Goal: Navigation & Orientation: Find specific page/section

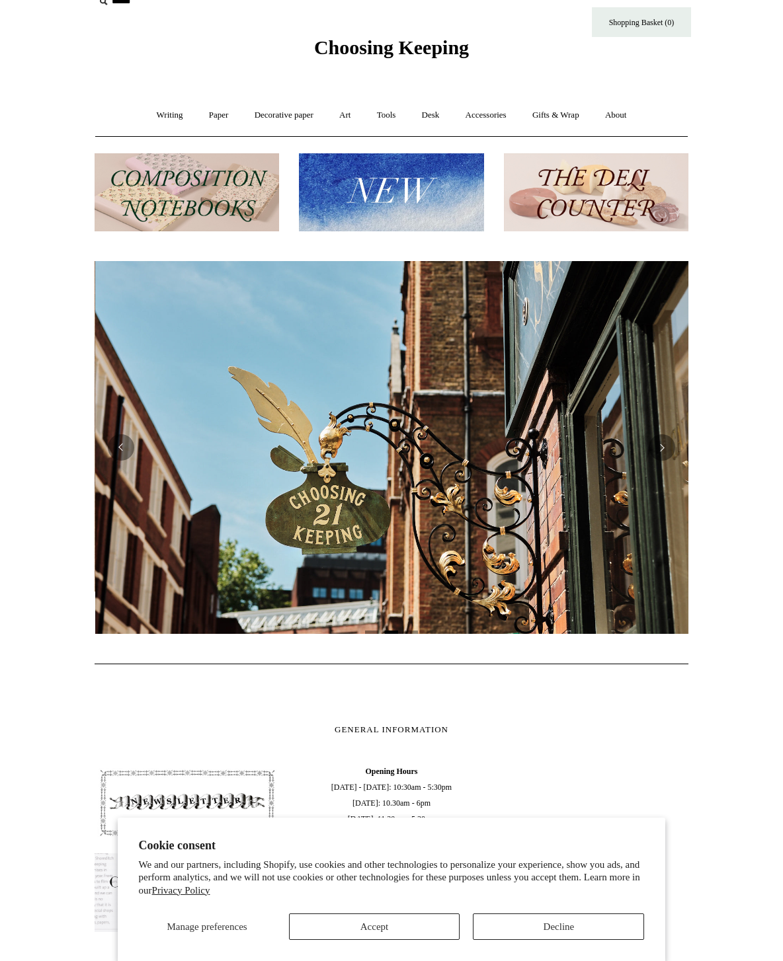
scroll to position [0, 594]
click at [163, 105] on link "Writing +" at bounding box center [170, 115] width 50 height 35
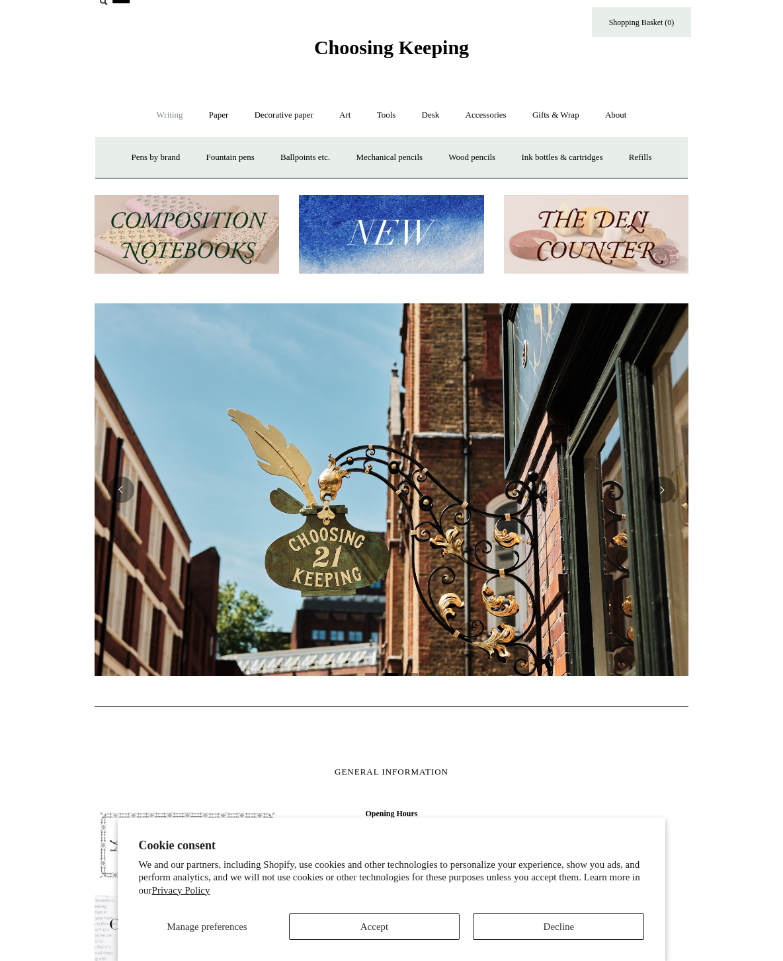
click at [215, 244] on img at bounding box center [187, 234] width 184 height 79
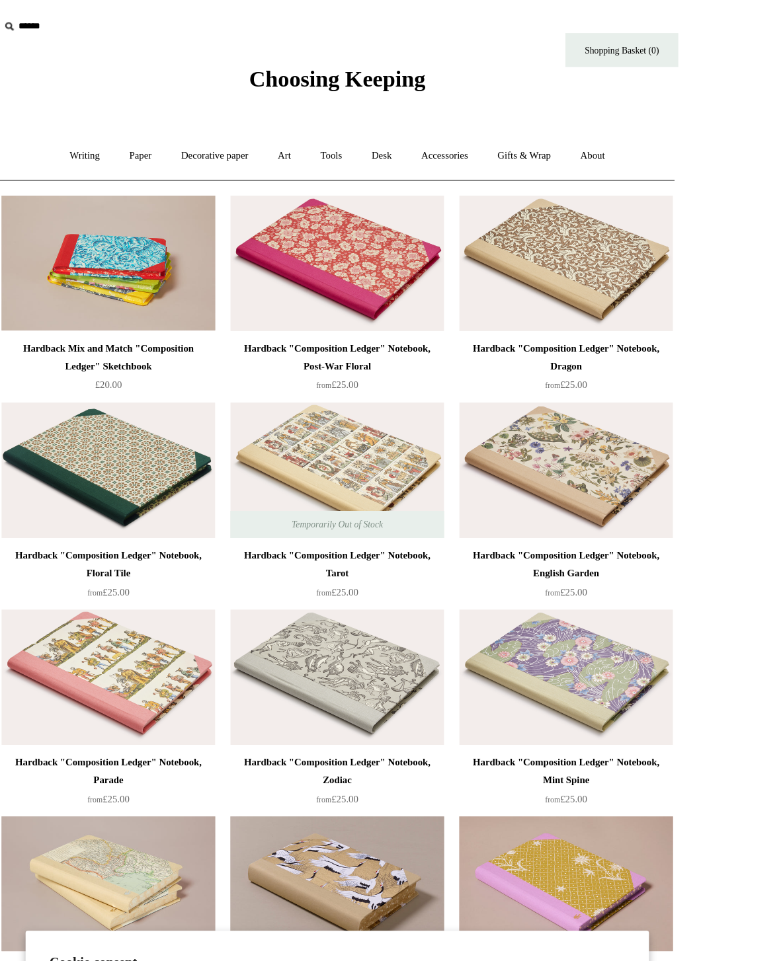
click at [145, 131] on link "Writing +" at bounding box center [170, 137] width 50 height 35
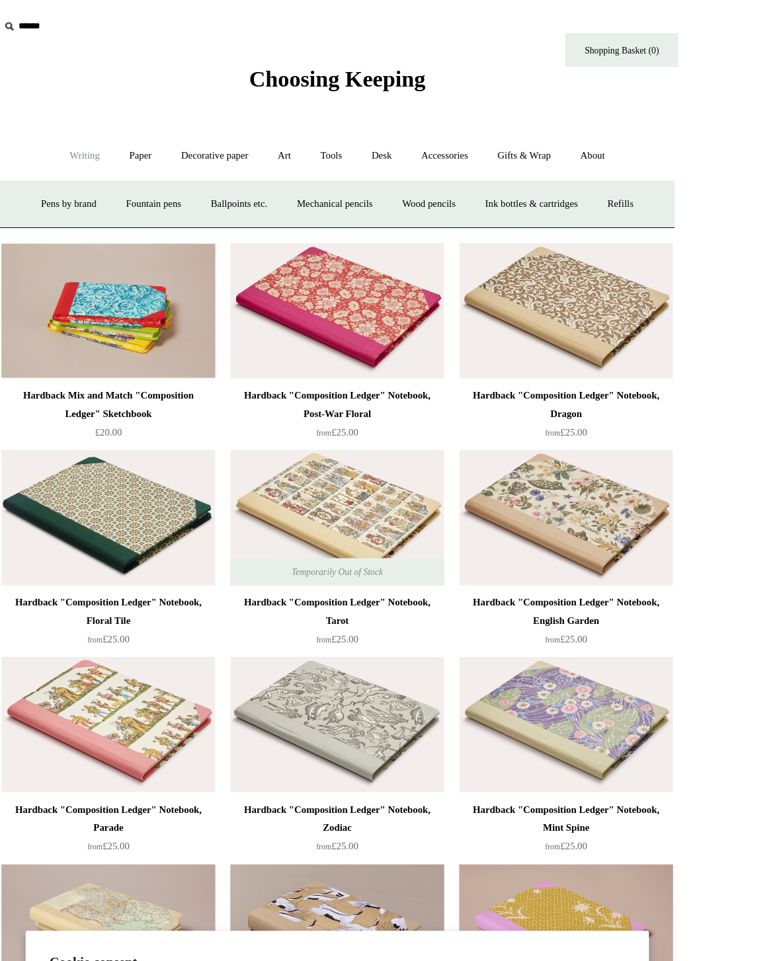
click at [197, 124] on link "Paper +" at bounding box center [219, 137] width 44 height 35
click at [176, 167] on link "Notebooks +" at bounding box center [206, 179] width 61 height 35
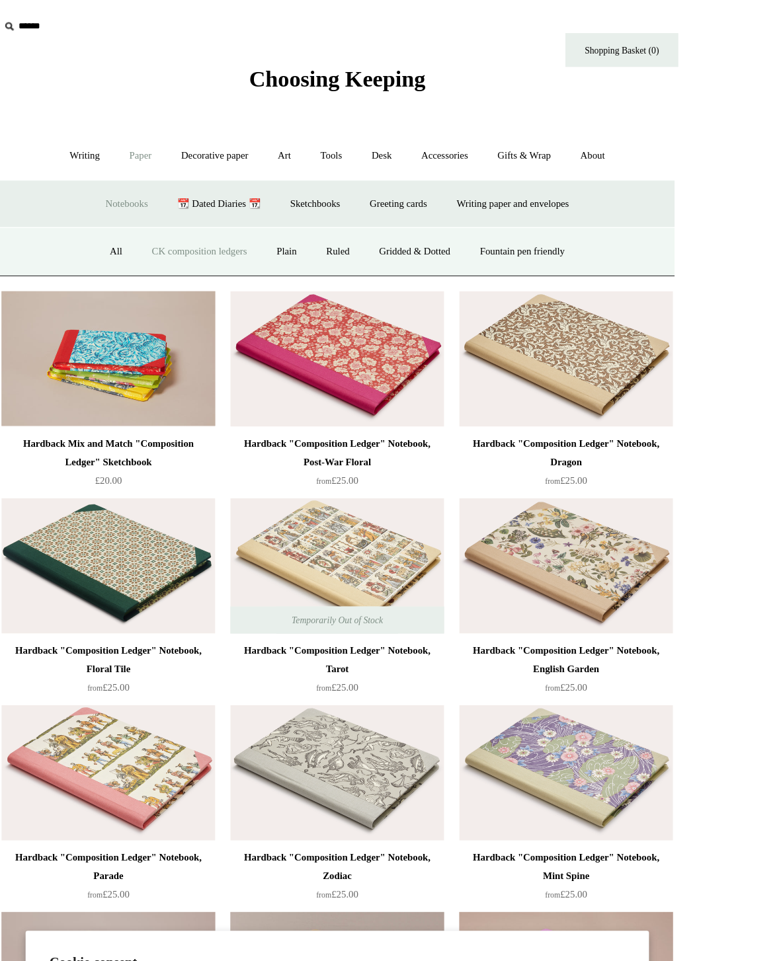
click at [417, 219] on link "Gridded & Dotted" at bounding box center [460, 221] width 87 height 35
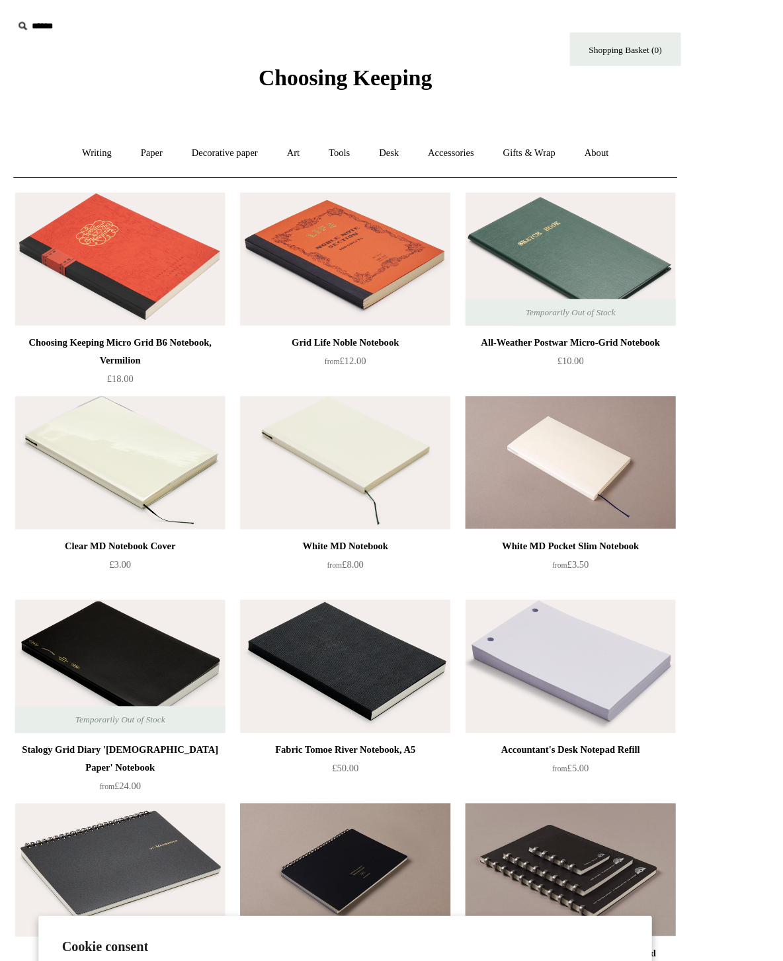
click at [145, 136] on link "Writing +" at bounding box center [170, 137] width 50 height 35
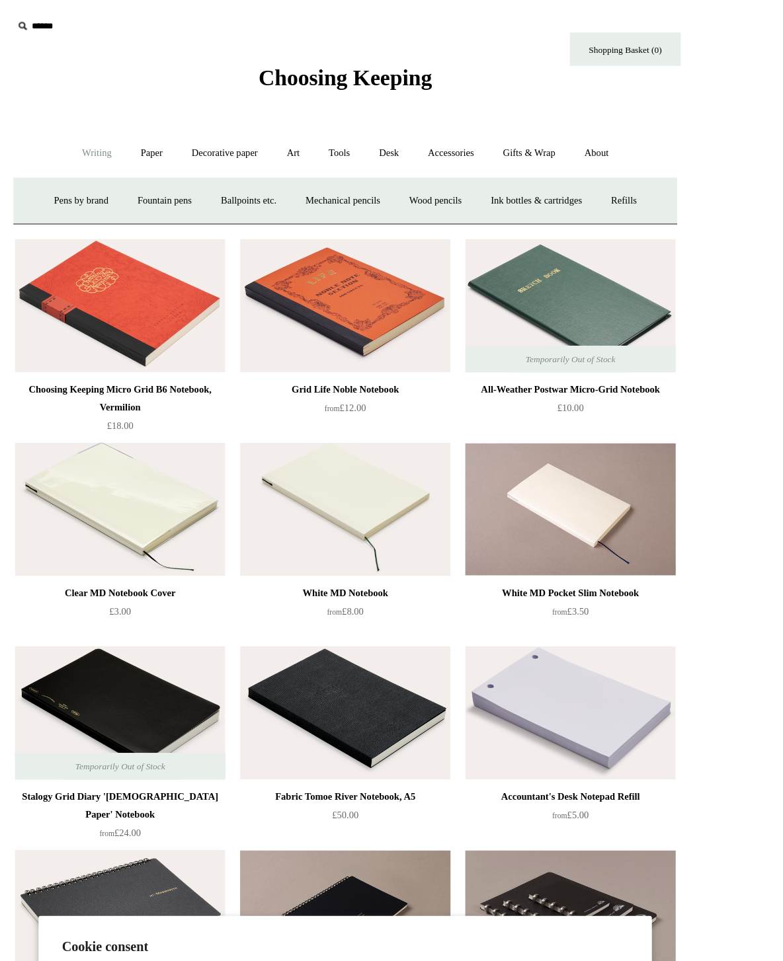
click at [194, 174] on link "Fountain pens +" at bounding box center [230, 179] width 72 height 35
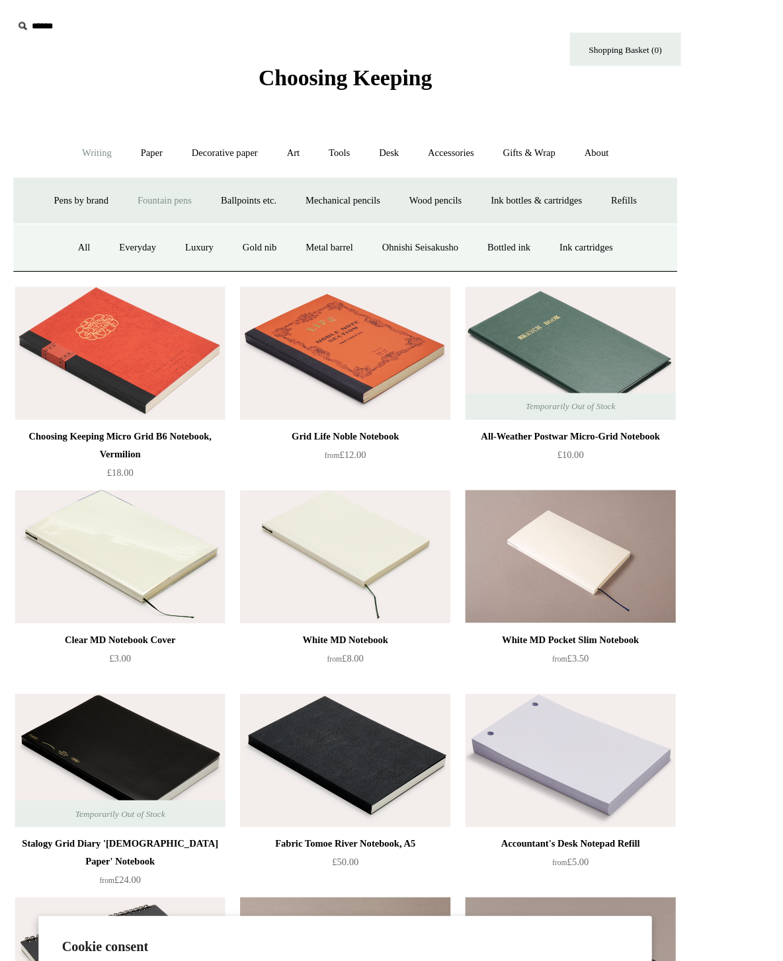
click at [268, 173] on link "Ballpoints etc. +" at bounding box center [304, 179] width 73 height 35
click at [253, 214] on link "Everyday & disposable" at bounding box center [305, 221] width 104 height 35
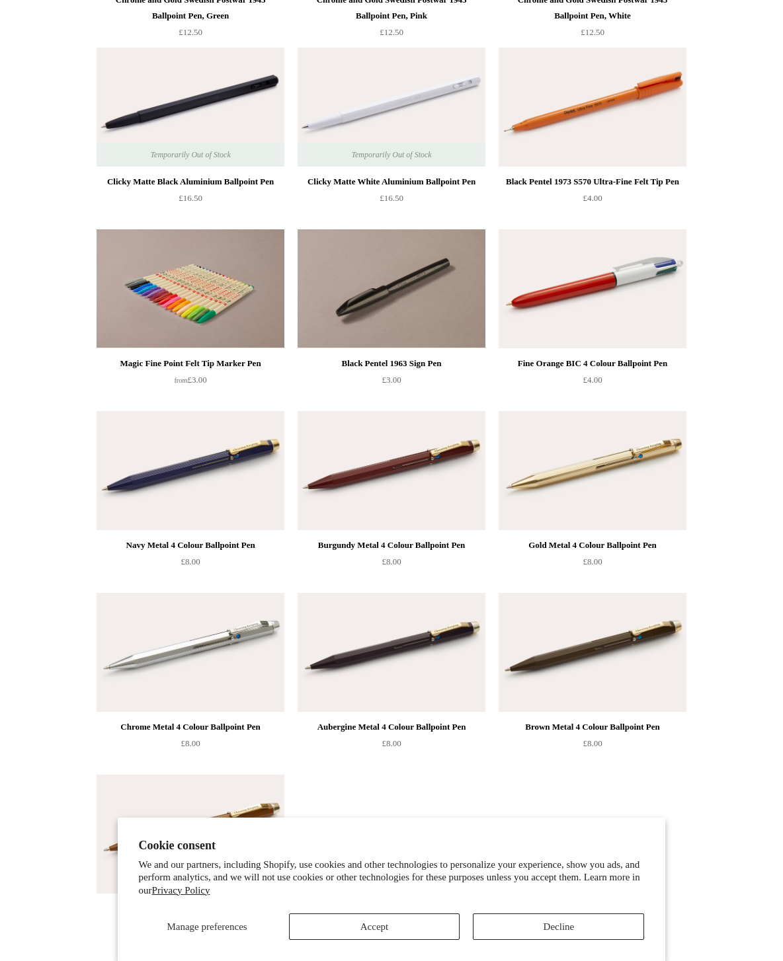
scroll to position [793, 0]
